Goal: Check status: Check status

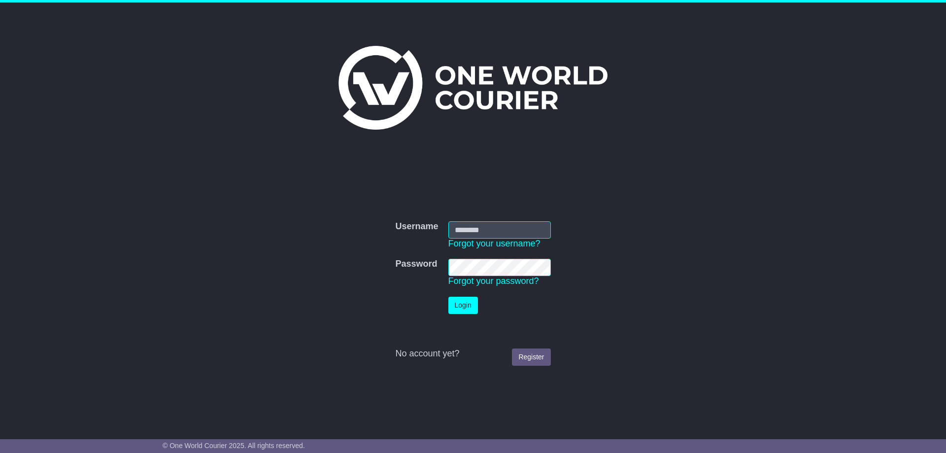
type input "**********"
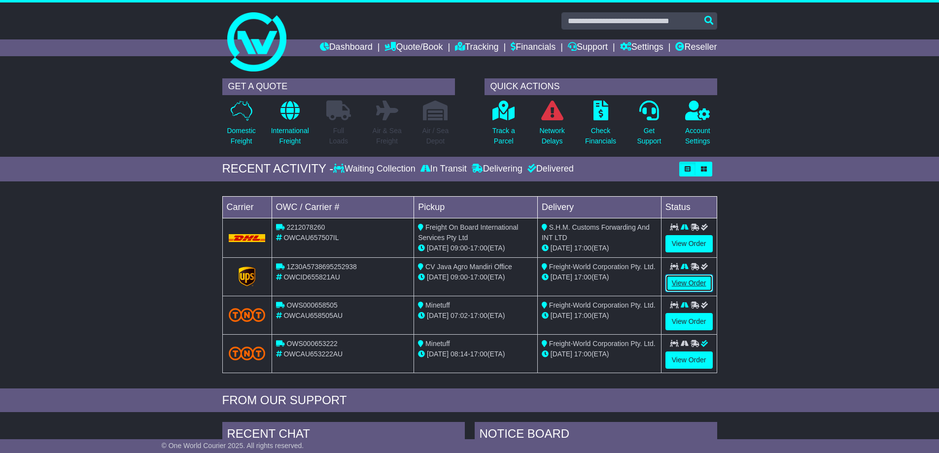
click at [672, 283] on link "View Order" at bounding box center [688, 283] width 47 height 17
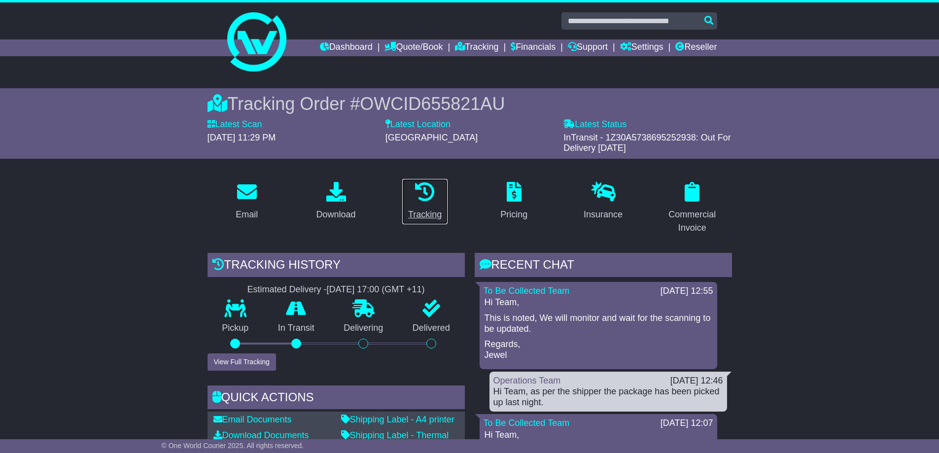
click at [402, 222] on link "Tracking" at bounding box center [425, 201] width 46 height 46
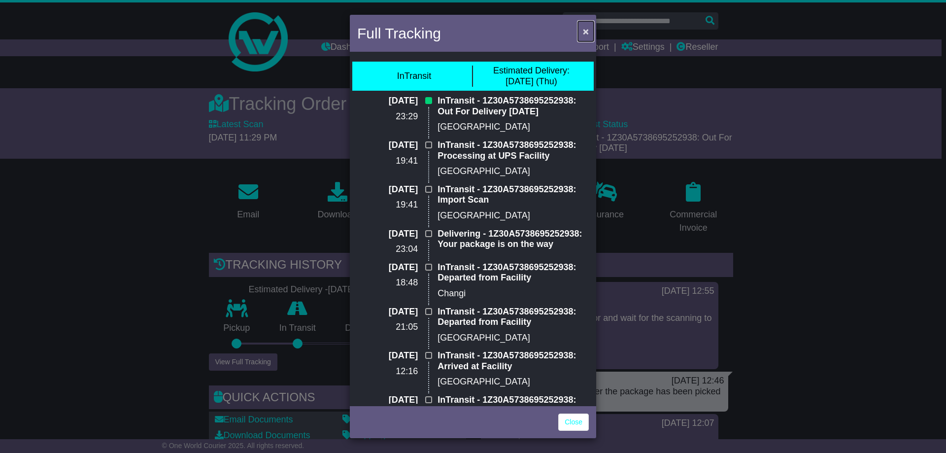
click at [587, 32] on span "×" at bounding box center [586, 31] width 6 height 11
